Goal: Task Accomplishment & Management: Use online tool/utility

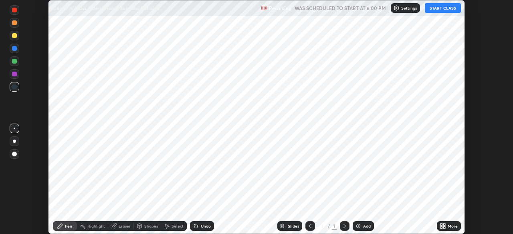
scroll to position [234, 512]
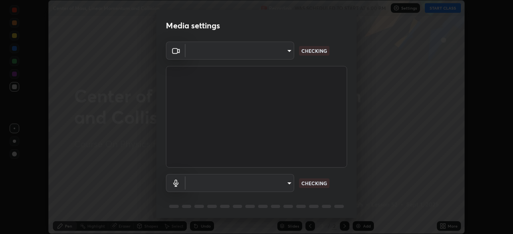
type input "192ca90c523cfdd937e4a0725d4108824b1e1e1832b9bb322643ae2a7bf66a5a"
click at [289, 182] on body "Erase all Center of Mass, Linear Momentum and Collision Recording WAS SCHEDULED…" at bounding box center [256, 117] width 513 height 234
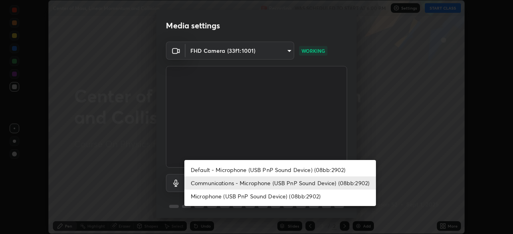
click at [274, 170] on li "Default - Microphone (USB PnP Sound Device) (08bb:2902)" at bounding box center [279, 169] width 191 height 13
type input "default"
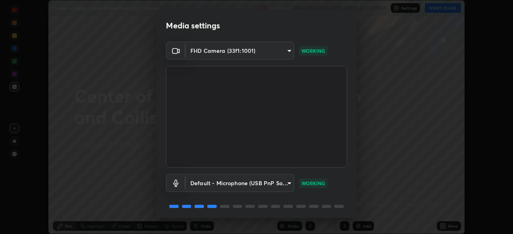
scroll to position [28, 0]
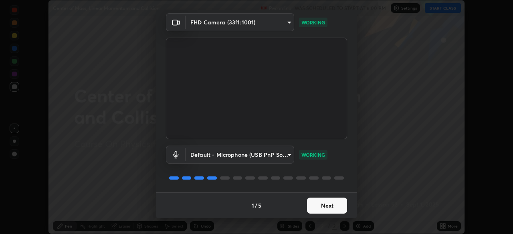
click at [337, 207] on button "Next" at bounding box center [327, 206] width 40 height 16
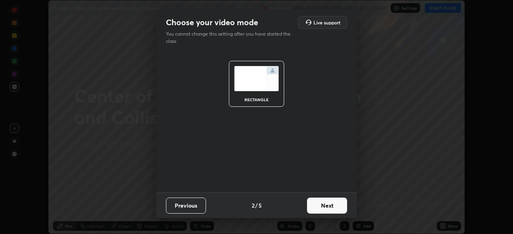
scroll to position [0, 0]
click at [337, 207] on button "Next" at bounding box center [327, 206] width 40 height 16
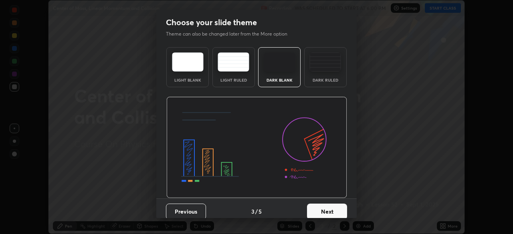
click at [337, 207] on button "Next" at bounding box center [327, 212] width 40 height 16
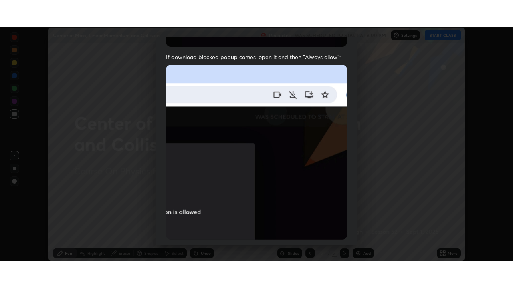
scroll to position [192, 0]
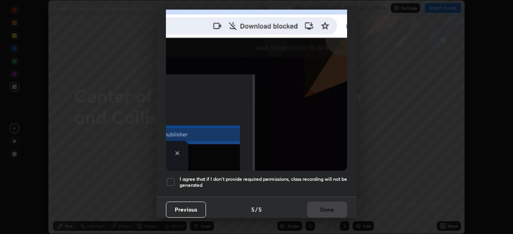
click at [325, 179] on h5 "I agree that if I don't provide required permissions, class recording will not …" at bounding box center [262, 182] width 167 height 12
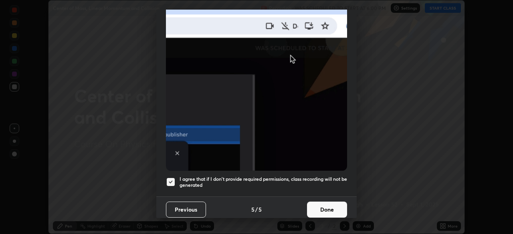
click at [326, 203] on button "Done" at bounding box center [327, 210] width 40 height 16
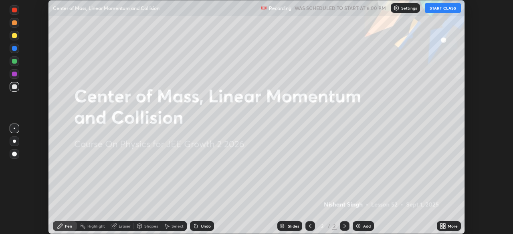
click at [437, 10] on button "START CLASS" at bounding box center [443, 8] width 36 height 10
click at [441, 226] on icon at bounding box center [442, 226] width 6 height 6
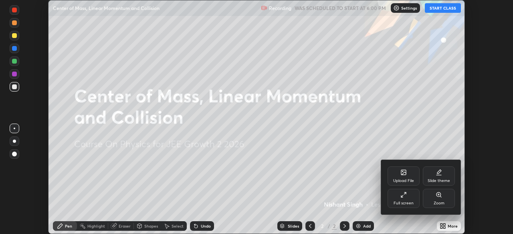
click at [411, 197] on div "Full screen" at bounding box center [403, 198] width 32 height 19
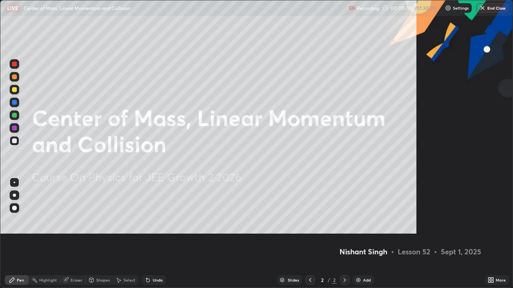
scroll to position [288, 513]
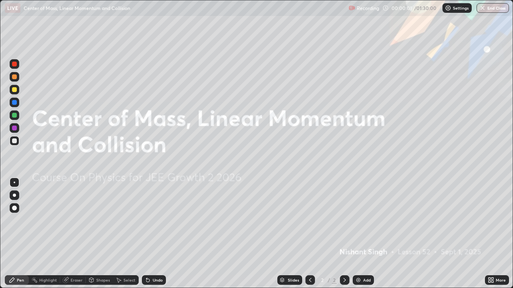
click at [363, 234] on div "Add" at bounding box center [367, 280] width 8 height 4
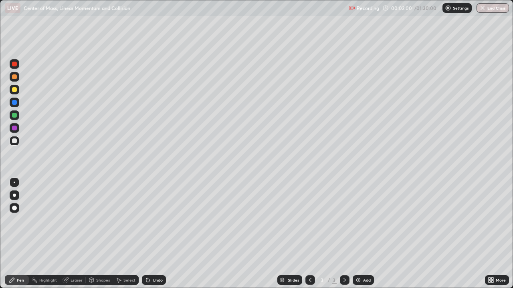
click at [344, 234] on icon at bounding box center [344, 280] width 6 height 6
click at [363, 234] on div "Add" at bounding box center [367, 280] width 8 height 4
click at [157, 234] on div "Undo" at bounding box center [154, 281] width 24 height 10
click at [157, 234] on div "Undo" at bounding box center [158, 280] width 10 height 4
click at [158, 234] on div "Undo" at bounding box center [158, 280] width 10 height 4
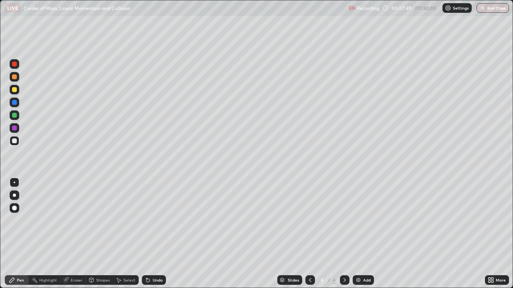
click at [158, 234] on div "Undo" at bounding box center [158, 280] width 10 height 4
click at [344, 234] on icon at bounding box center [344, 280] width 2 height 4
click at [364, 234] on div "Add" at bounding box center [367, 280] width 8 height 4
click at [309, 234] on icon at bounding box center [310, 280] width 6 height 6
click at [344, 234] on icon at bounding box center [344, 280] width 6 height 6
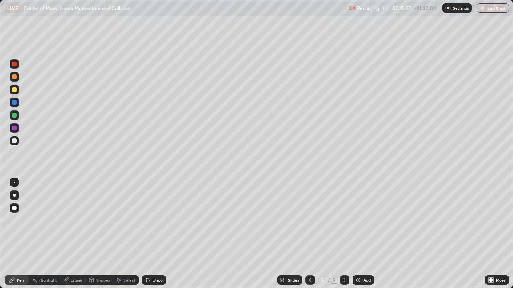
click at [361, 234] on div "Add" at bounding box center [362, 281] width 21 height 10
click at [72, 234] on div "Eraser" at bounding box center [76, 280] width 12 height 4
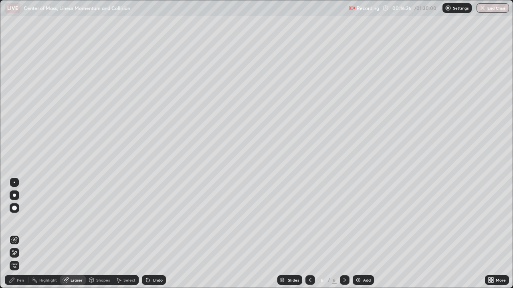
click at [20, 234] on div "Pen" at bounding box center [20, 280] width 7 height 4
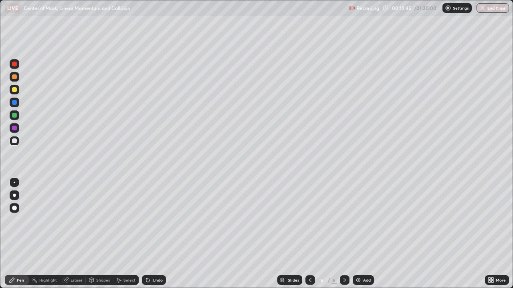
click at [15, 115] on div at bounding box center [14, 115] width 5 height 5
click at [344, 234] on icon at bounding box center [344, 280] width 6 height 6
click at [361, 234] on div "Add" at bounding box center [362, 281] width 21 height 10
click at [17, 142] on div at bounding box center [15, 141] width 10 height 10
click at [14, 116] on div at bounding box center [14, 115] width 5 height 5
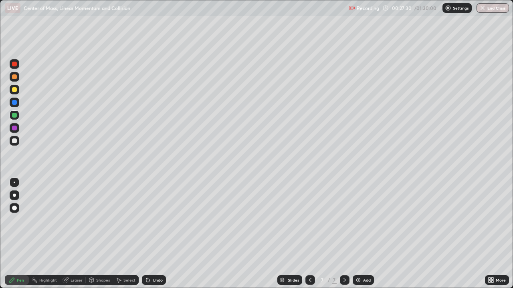
click at [16, 79] on div at bounding box center [14, 76] width 5 height 5
click at [151, 234] on div "Undo" at bounding box center [154, 281] width 24 height 10
click at [149, 234] on icon at bounding box center [148, 280] width 6 height 6
click at [365, 234] on div "Add" at bounding box center [367, 280] width 8 height 4
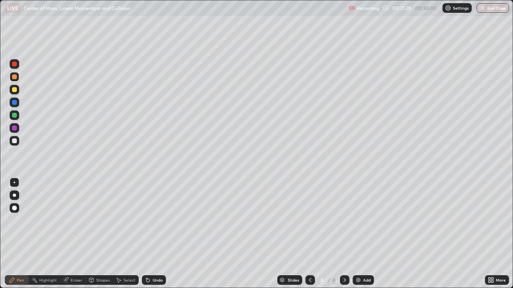
click at [19, 143] on div at bounding box center [15, 141] width 10 height 10
click at [15, 115] on div at bounding box center [14, 115] width 5 height 5
click at [17, 103] on div at bounding box center [15, 103] width 10 height 10
click at [151, 234] on div "Undo" at bounding box center [154, 281] width 24 height 10
click at [16, 117] on div at bounding box center [14, 115] width 5 height 5
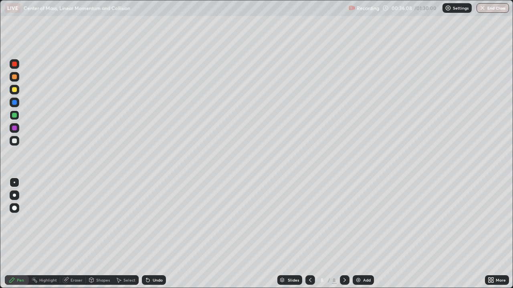
click at [15, 142] on div at bounding box center [14, 141] width 5 height 5
click at [363, 234] on div "Add" at bounding box center [367, 280] width 8 height 4
click at [152, 234] on div "Undo" at bounding box center [154, 281] width 24 height 10
click at [149, 234] on div "Undo" at bounding box center [154, 281] width 24 height 10
click at [148, 234] on icon at bounding box center [148, 280] width 6 height 6
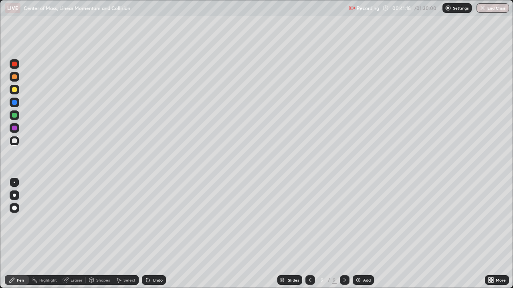
click at [154, 234] on div "Undo" at bounding box center [158, 280] width 10 height 4
click at [151, 234] on div "Undo" at bounding box center [154, 281] width 24 height 10
click at [344, 234] on icon at bounding box center [344, 280] width 6 height 6
click at [361, 234] on div "Add" at bounding box center [362, 281] width 21 height 10
click at [346, 234] on icon at bounding box center [344, 280] width 6 height 6
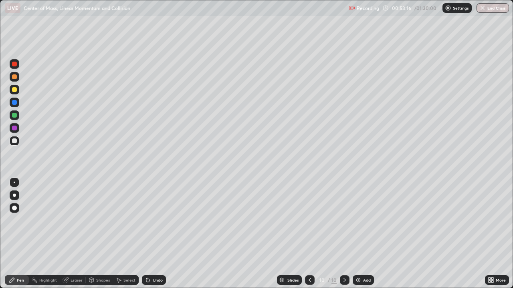
click at [365, 234] on div "Add" at bounding box center [367, 280] width 8 height 4
click at [16, 103] on div at bounding box center [14, 102] width 5 height 5
click at [77, 234] on div "Eraser" at bounding box center [76, 280] width 12 height 4
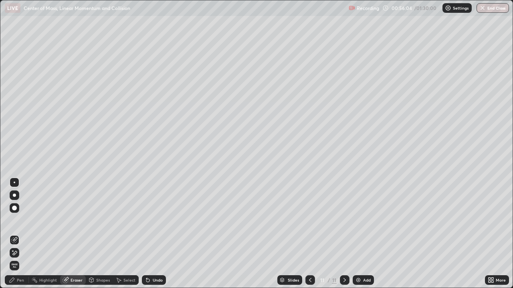
click at [20, 234] on div "Pen" at bounding box center [20, 280] width 7 height 4
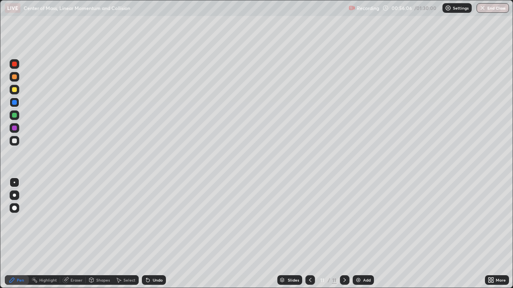
click at [16, 143] on div at bounding box center [14, 141] width 5 height 5
click at [15, 141] on div at bounding box center [14, 141] width 5 height 5
click at [16, 141] on div at bounding box center [14, 141] width 5 height 5
click at [15, 101] on div at bounding box center [14, 102] width 5 height 5
click at [15, 142] on div at bounding box center [14, 141] width 5 height 5
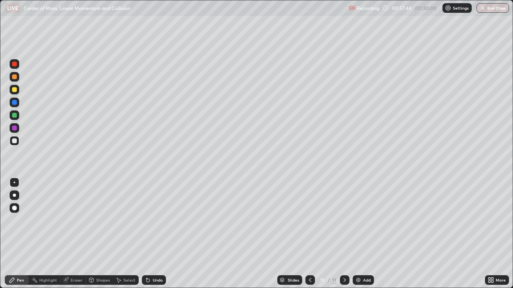
click at [15, 141] on div at bounding box center [14, 141] width 5 height 5
click at [364, 234] on div "Add" at bounding box center [367, 280] width 8 height 4
click at [16, 142] on div at bounding box center [14, 141] width 5 height 5
click at [16, 102] on div at bounding box center [14, 102] width 5 height 5
click at [154, 234] on div "Undo" at bounding box center [154, 281] width 24 height 10
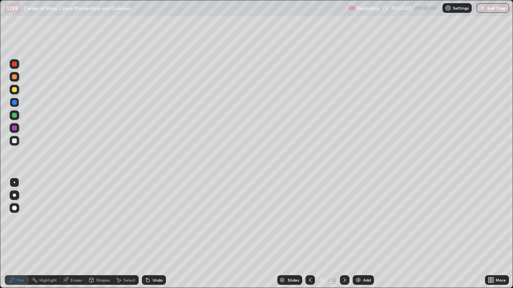
click at [153, 234] on div "Undo" at bounding box center [158, 280] width 10 height 4
click at [155, 234] on div "Undo" at bounding box center [158, 280] width 10 height 4
click at [154, 234] on div "Undo" at bounding box center [154, 281] width 24 height 10
click at [155, 234] on div "Undo" at bounding box center [154, 281] width 24 height 10
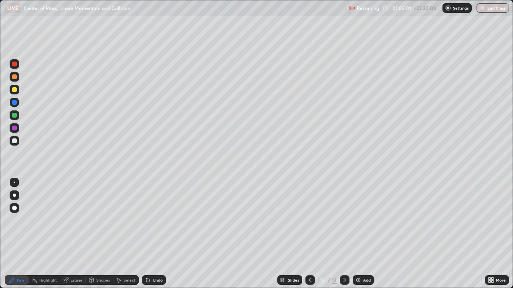
click at [154, 234] on div "Undo" at bounding box center [154, 281] width 24 height 10
click at [155, 234] on div "Undo" at bounding box center [154, 281] width 24 height 10
click at [156, 234] on div "Undo" at bounding box center [154, 281] width 24 height 10
click at [158, 234] on div "Undo" at bounding box center [154, 281] width 24 height 10
click at [149, 234] on icon at bounding box center [148, 280] width 6 height 6
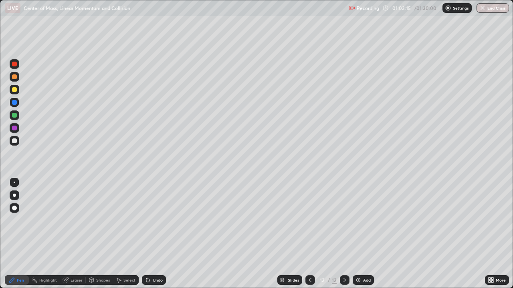
click at [149, 234] on icon at bounding box center [148, 280] width 6 height 6
click at [149, 234] on div "Undo" at bounding box center [154, 281] width 24 height 10
click at [147, 234] on icon at bounding box center [147, 280] width 3 height 3
click at [149, 234] on icon at bounding box center [148, 280] width 6 height 6
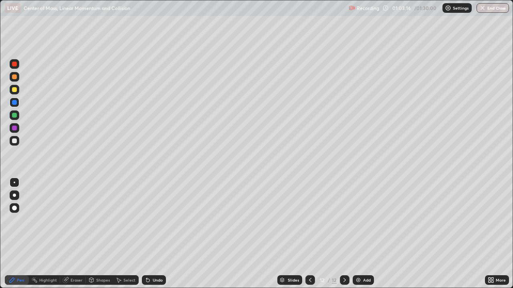
click at [150, 234] on icon at bounding box center [148, 280] width 6 height 6
click at [150, 234] on div "Undo" at bounding box center [154, 281] width 24 height 10
click at [15, 90] on div at bounding box center [14, 89] width 5 height 5
click at [15, 141] on div at bounding box center [14, 141] width 5 height 5
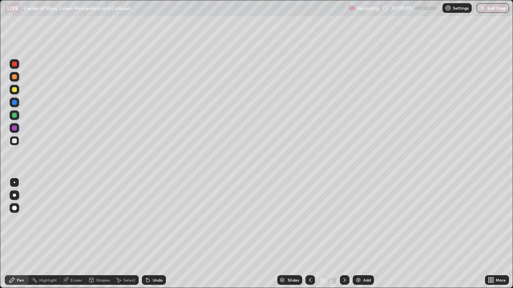
click at [14, 113] on div at bounding box center [14, 115] width 5 height 5
click at [15, 142] on div at bounding box center [14, 141] width 5 height 5
click at [16, 141] on div at bounding box center [14, 141] width 5 height 5
click at [344, 234] on icon at bounding box center [344, 280] width 6 height 6
click at [361, 234] on div "Add" at bounding box center [362, 281] width 21 height 10
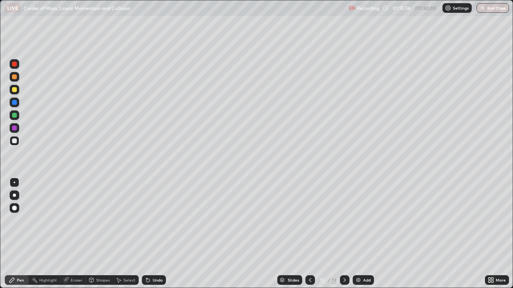
click at [16, 104] on div at bounding box center [14, 102] width 5 height 5
click at [16, 143] on div at bounding box center [14, 141] width 5 height 5
click at [157, 234] on div "Undo" at bounding box center [154, 281] width 24 height 10
click at [16, 117] on div at bounding box center [15, 116] width 10 height 10
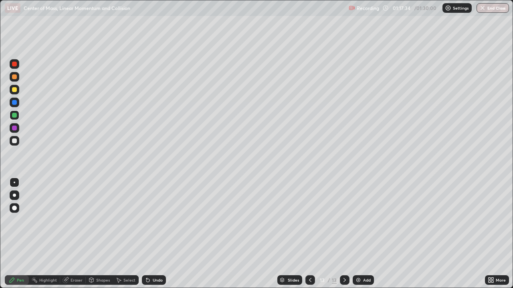
click at [13, 141] on div at bounding box center [14, 141] width 5 height 5
click at [343, 234] on icon at bounding box center [344, 280] width 6 height 6
click at [361, 234] on div "Add" at bounding box center [362, 281] width 21 height 10
click at [157, 234] on div "Undo" at bounding box center [158, 280] width 10 height 4
click at [154, 234] on div "Undo" at bounding box center [158, 280] width 10 height 4
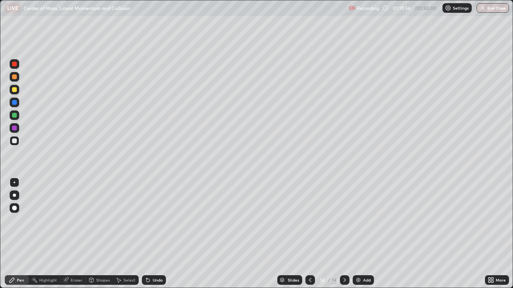
click at [15, 91] on div at bounding box center [14, 89] width 5 height 5
click at [157, 234] on div "Undo" at bounding box center [158, 280] width 10 height 4
click at [155, 234] on div "Undo" at bounding box center [154, 281] width 24 height 10
click at [154, 234] on div "Undo" at bounding box center [158, 280] width 10 height 4
click at [14, 116] on div at bounding box center [14, 115] width 5 height 5
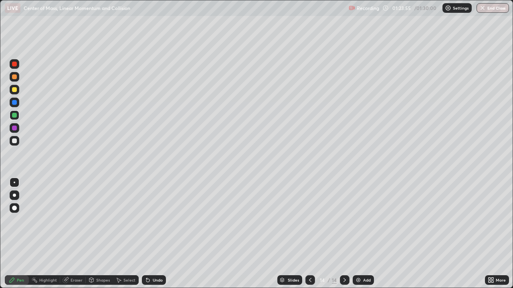
click at [14, 141] on div at bounding box center [14, 141] width 5 height 5
click at [492, 8] on button "End Class" at bounding box center [493, 8] width 32 height 10
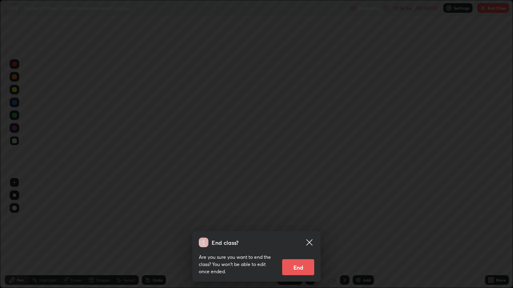
click at [296, 234] on button "End" at bounding box center [298, 268] width 32 height 16
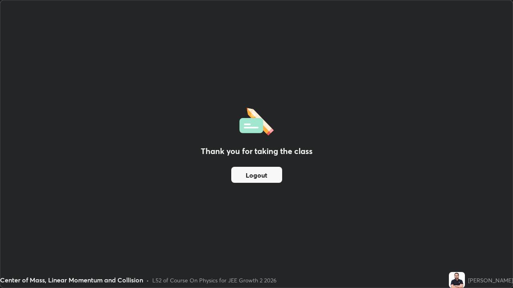
click at [274, 173] on button "Logout" at bounding box center [256, 175] width 51 height 16
